Goal: Information Seeking & Learning: Learn about a topic

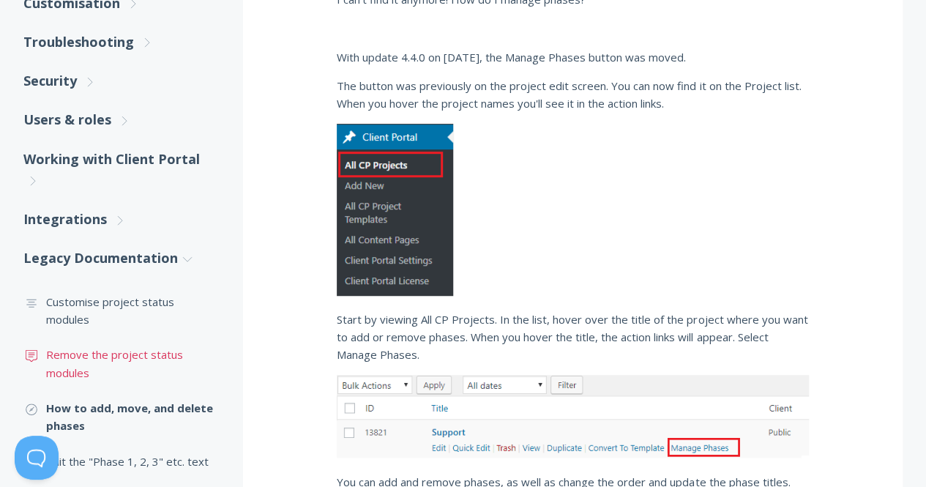
scroll to position [439, 0]
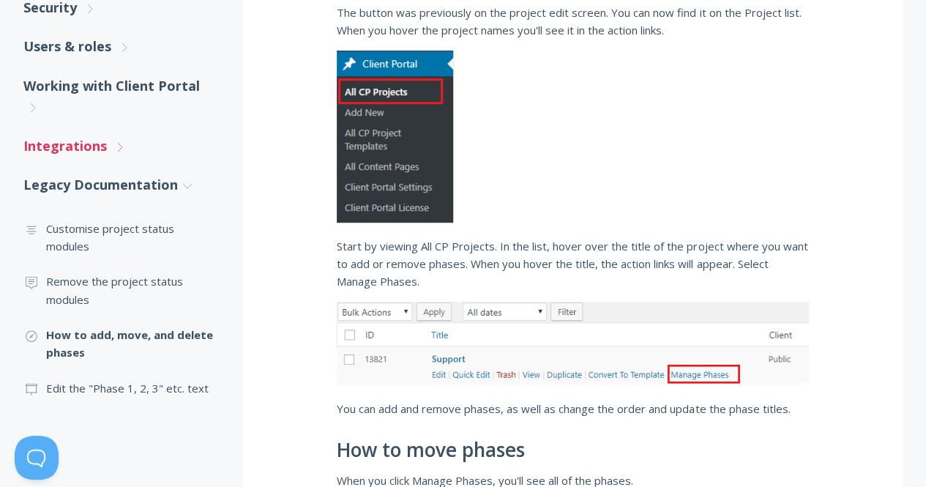
click at [105, 144] on link "Integrations .st0{fill:none;stroke:#000000;stroke-width:2;stroke-miterlimit:10;…" at bounding box center [118, 146] width 190 height 39
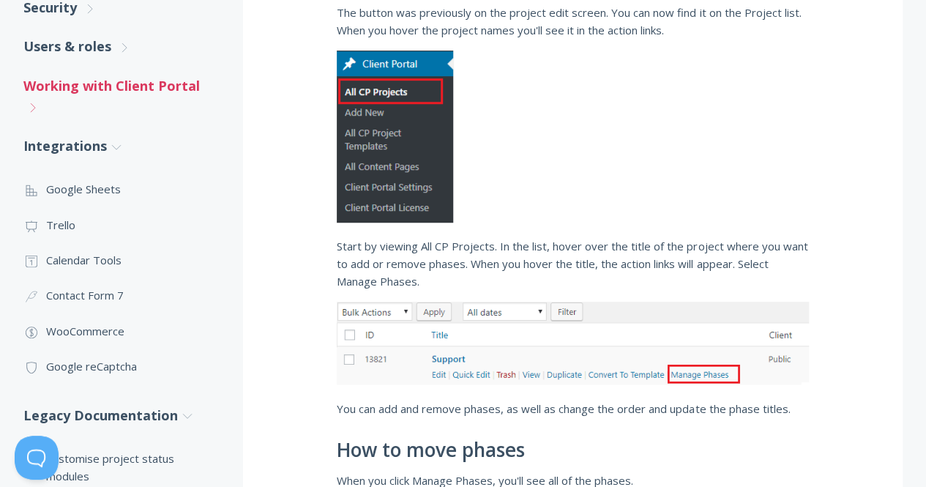
click at [148, 93] on link "Working with Client Portal .st0{fill:none;stroke:#000000;stroke-width:2;stroke-…" at bounding box center [118, 97] width 190 height 61
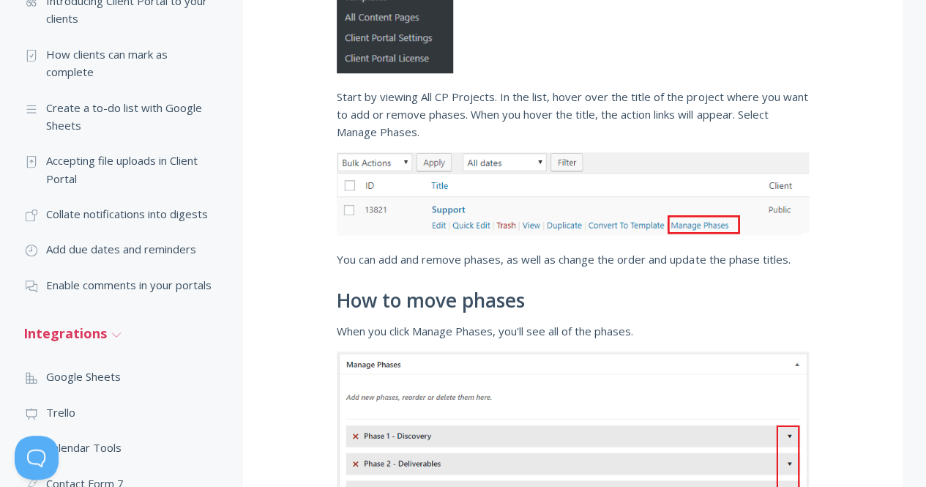
scroll to position [513, 0]
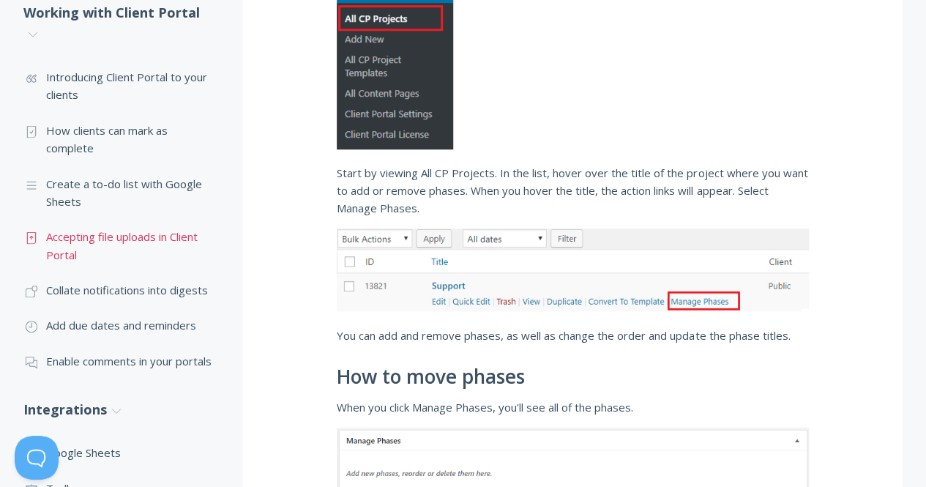
click at [130, 239] on link ".st0{fill:none;stroke:#000000;stroke-width:2;stroke-miterlimit:10;} Untitled-15…" at bounding box center [118, 245] width 190 height 53
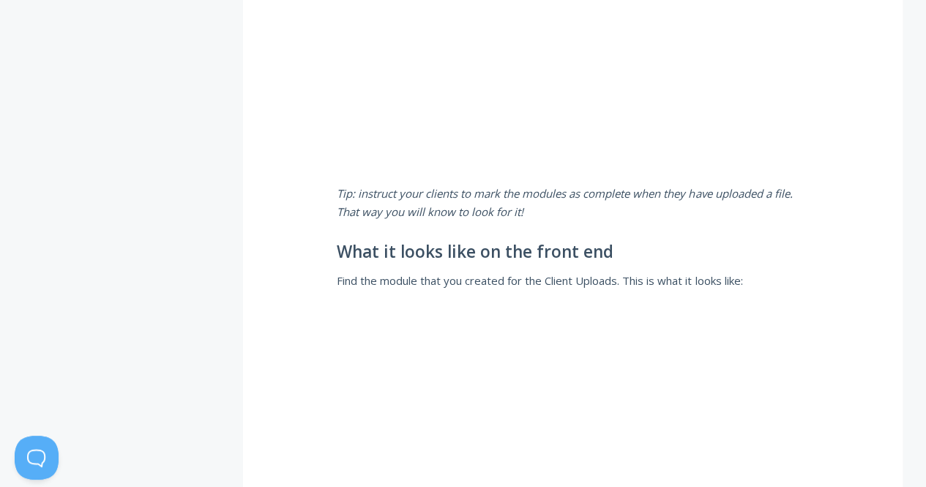
scroll to position [39276, 0]
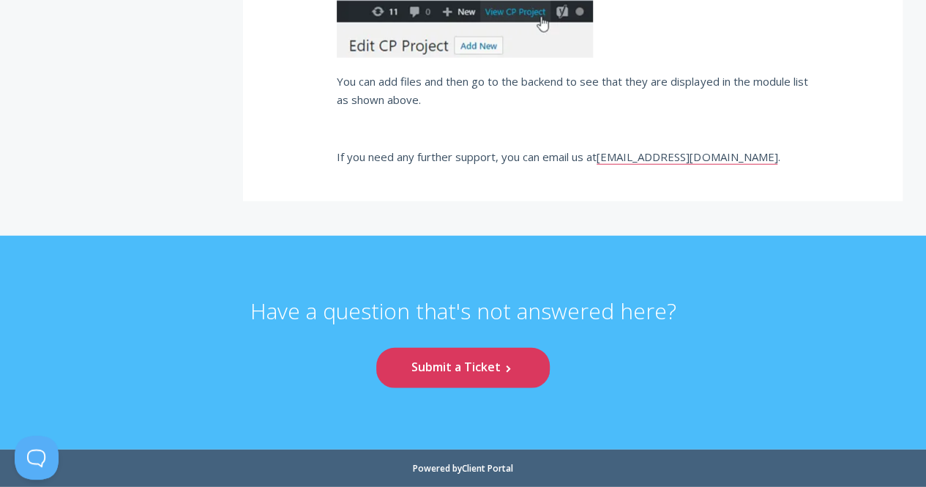
scroll to position [29277, 0]
click at [0, 0] on link ".st0{fill:none;stroke:#000000;stroke-width:2;stroke-miterlimit:10;} Untitled-15…" at bounding box center [0, 0] width 0 height 0
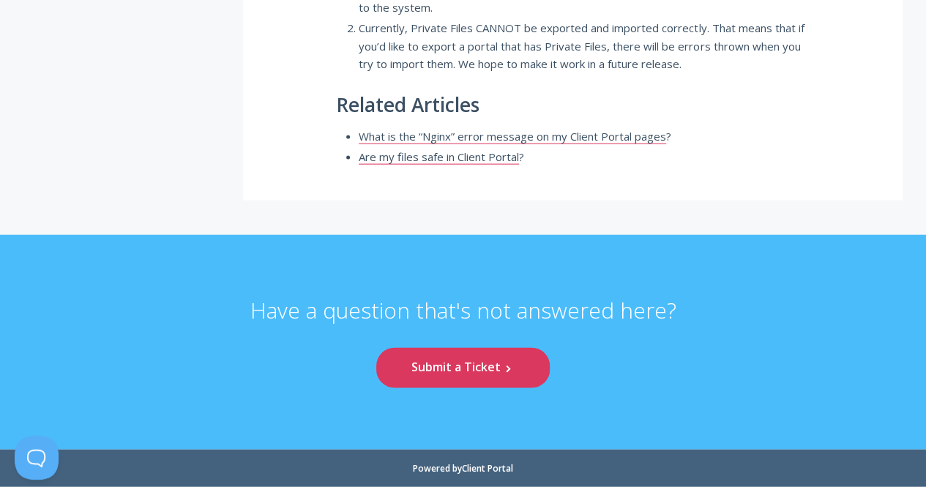
scroll to position [55129, 0]
